Goal: Task Accomplishment & Management: Use online tool/utility

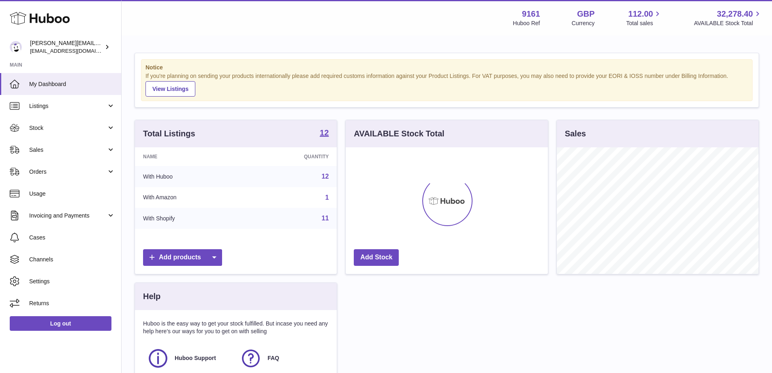
scroll to position [126, 202]
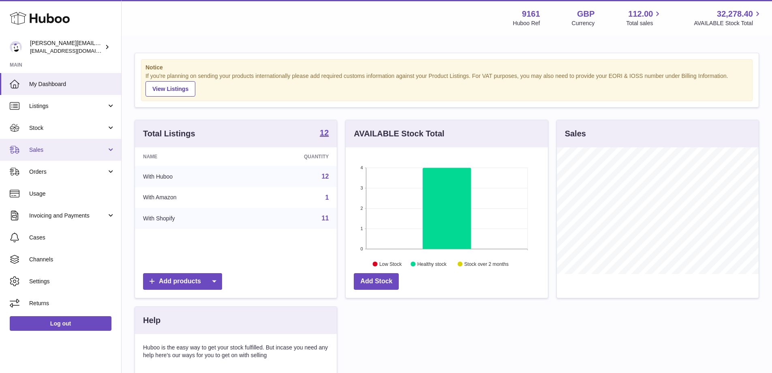
drag, startPoint x: 60, startPoint y: 150, endPoint x: 60, endPoint y: 156, distance: 5.7
click at [60, 150] on span "Sales" at bounding box center [67, 150] width 77 height 8
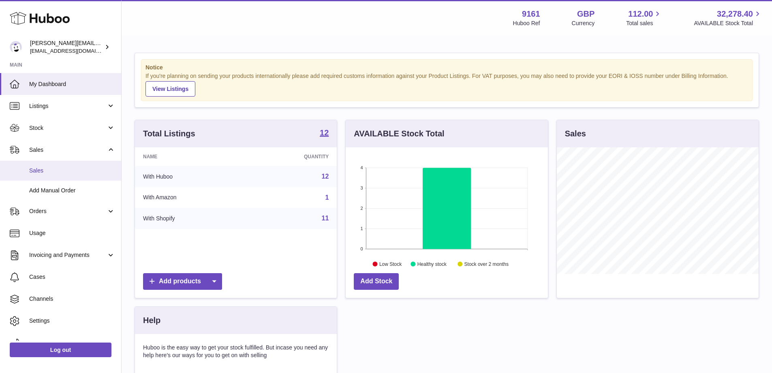
click at [62, 169] on span "Sales" at bounding box center [72, 171] width 86 height 8
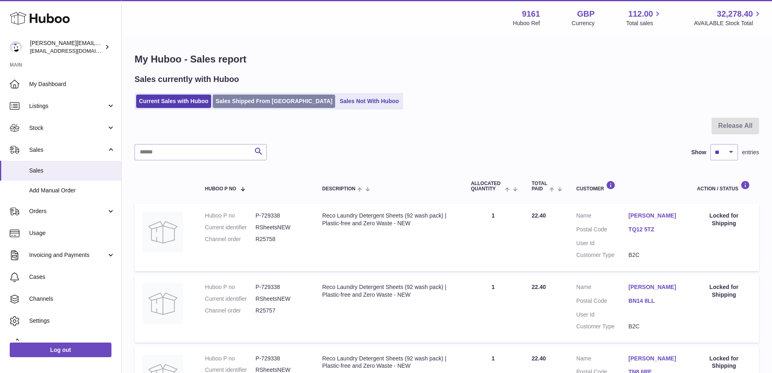
click at [262, 105] on link "Sales Shipped From [GEOGRAPHIC_DATA]" at bounding box center [274, 100] width 122 height 13
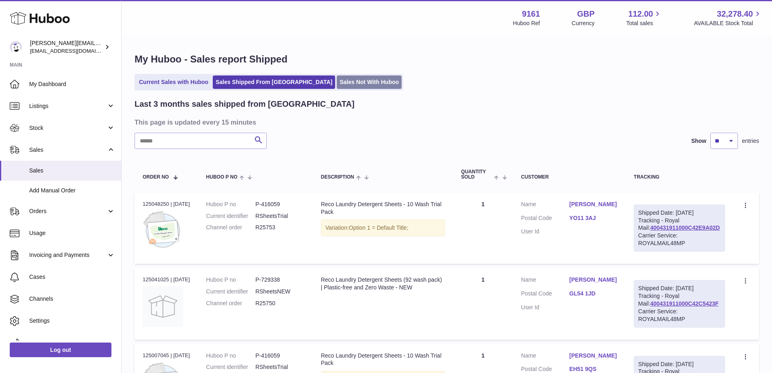
click at [337, 86] on link "Sales Not With Huboo" at bounding box center [369, 81] width 65 height 13
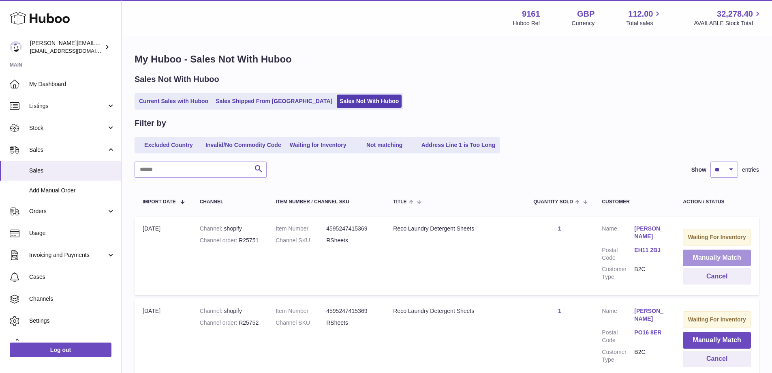
click at [696, 265] on button "Manually Match" at bounding box center [717, 257] width 68 height 17
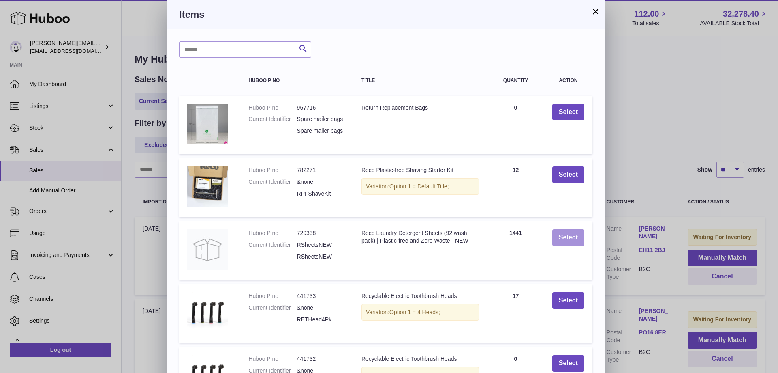
click at [577, 246] on button "Select" at bounding box center [569, 237] width 32 height 17
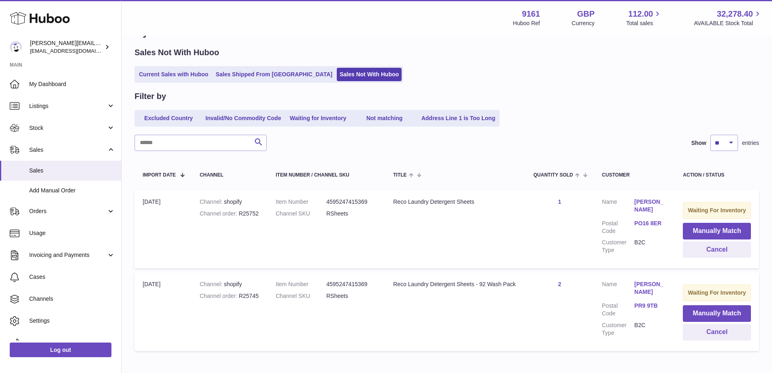
scroll to position [83, 0]
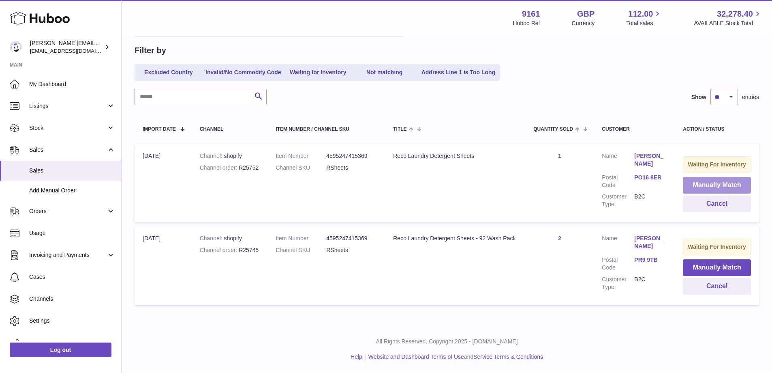
click at [684, 185] on button "Manually Match" at bounding box center [717, 185] width 68 height 17
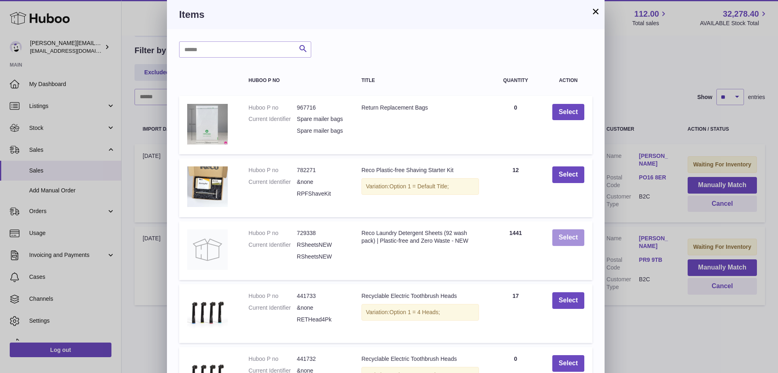
click at [574, 246] on button "Select" at bounding box center [569, 237] width 32 height 17
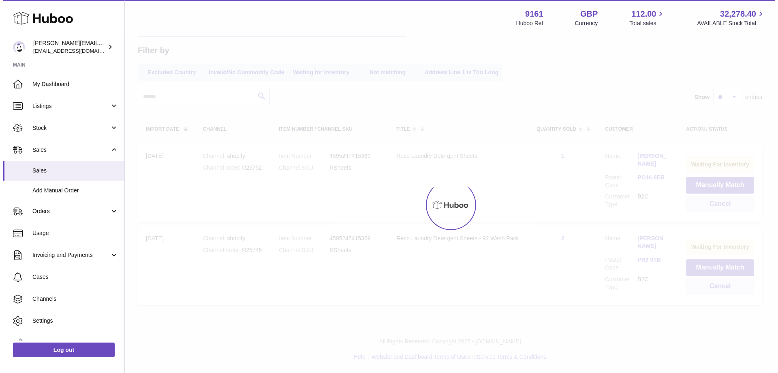
scroll to position [0, 0]
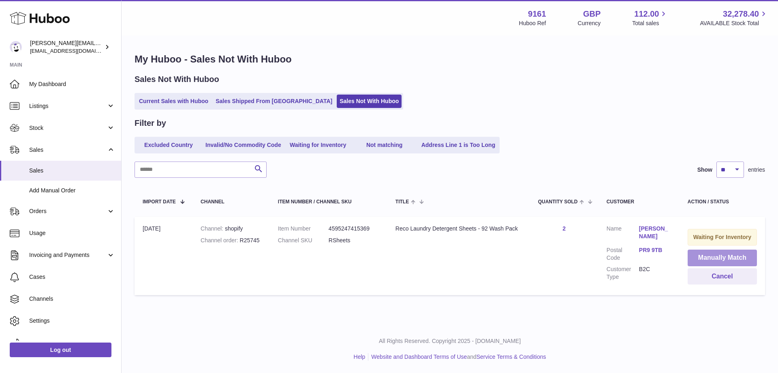
click at [706, 261] on button "Manually Match" at bounding box center [722, 257] width 69 height 17
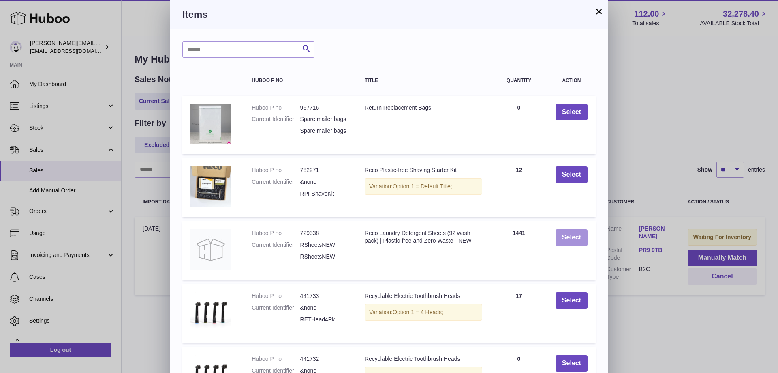
click at [579, 246] on button "Select" at bounding box center [572, 237] width 32 height 17
